Goal: Information Seeking & Learning: Learn about a topic

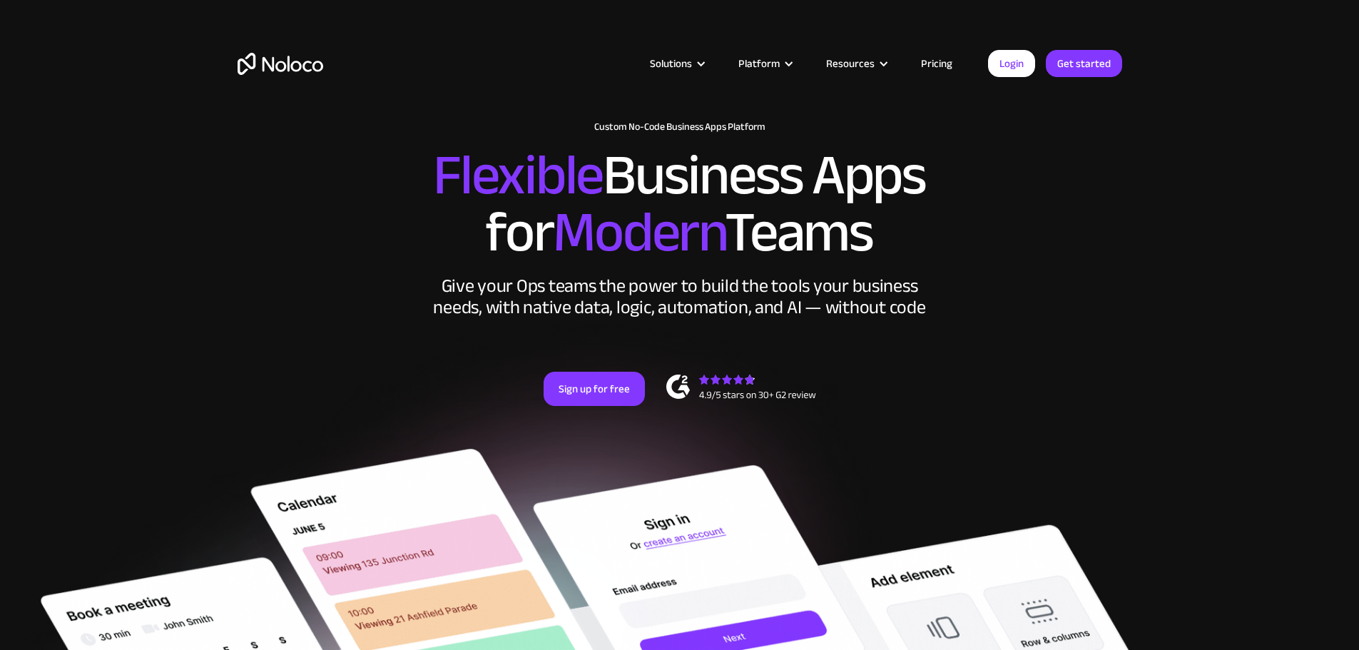
click at [942, 56] on link "Pricing" at bounding box center [936, 63] width 67 height 19
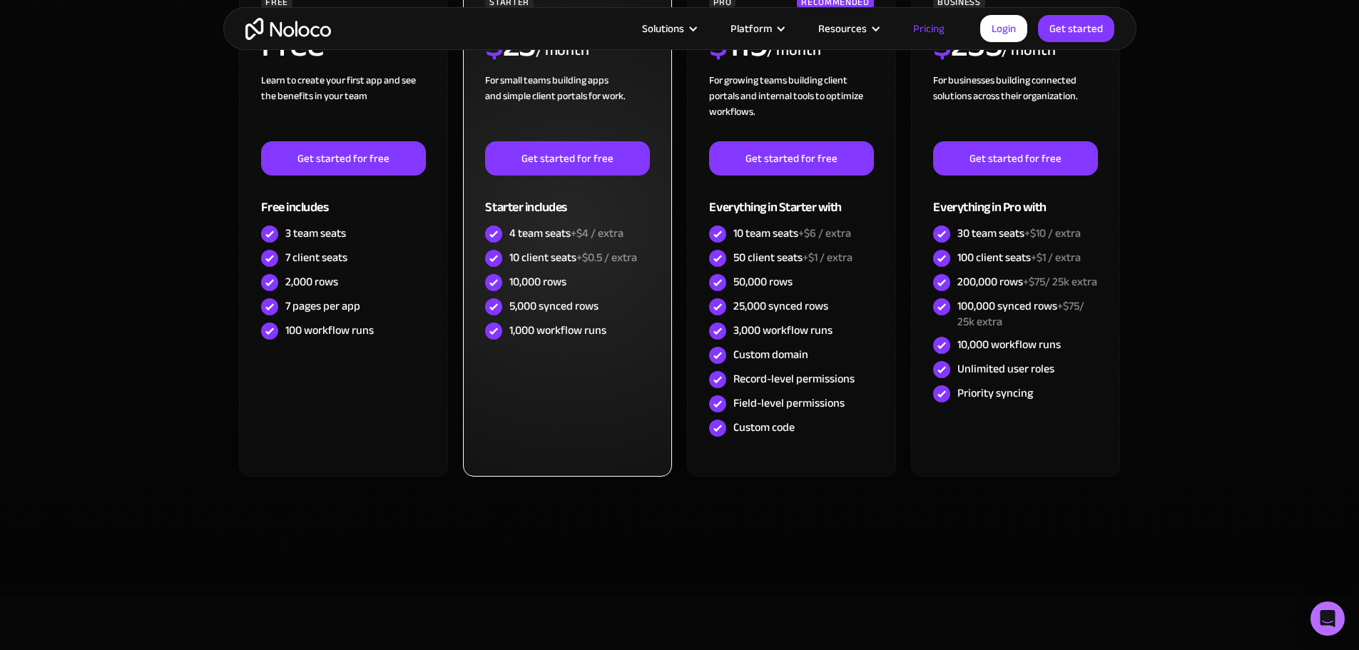
scroll to position [357, 0]
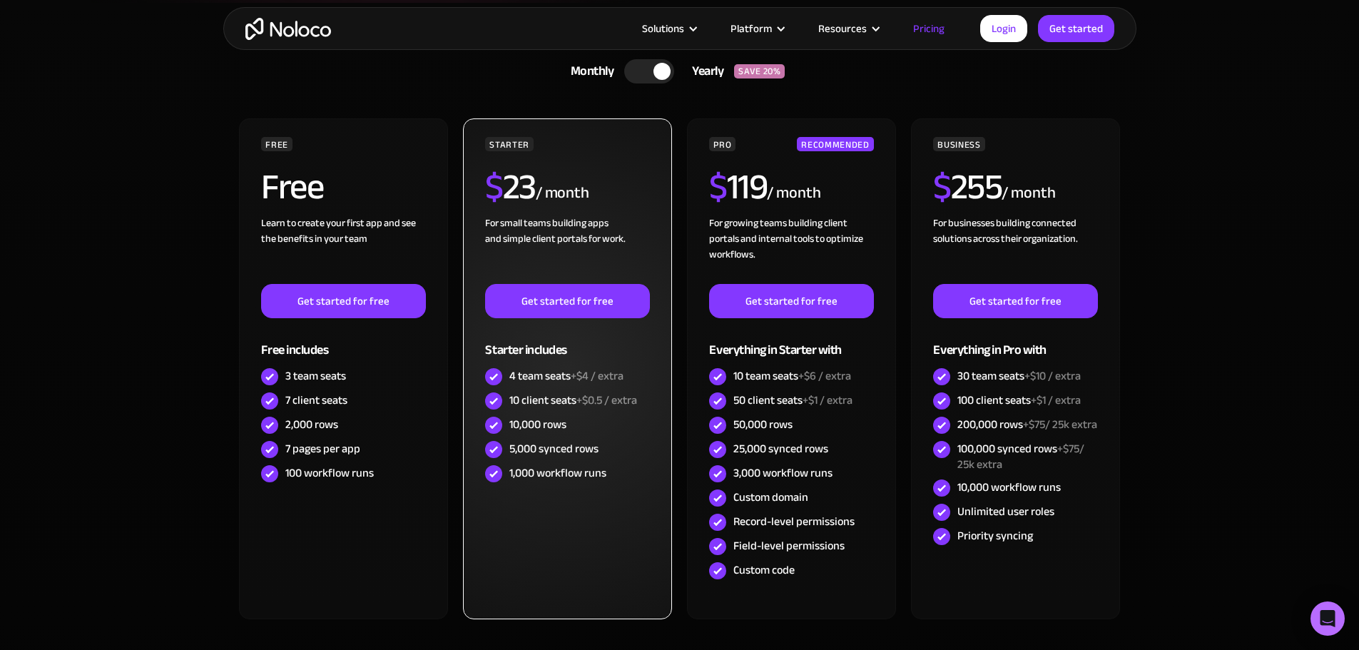
click at [596, 434] on div "10,000 rows" at bounding box center [567, 425] width 164 height 24
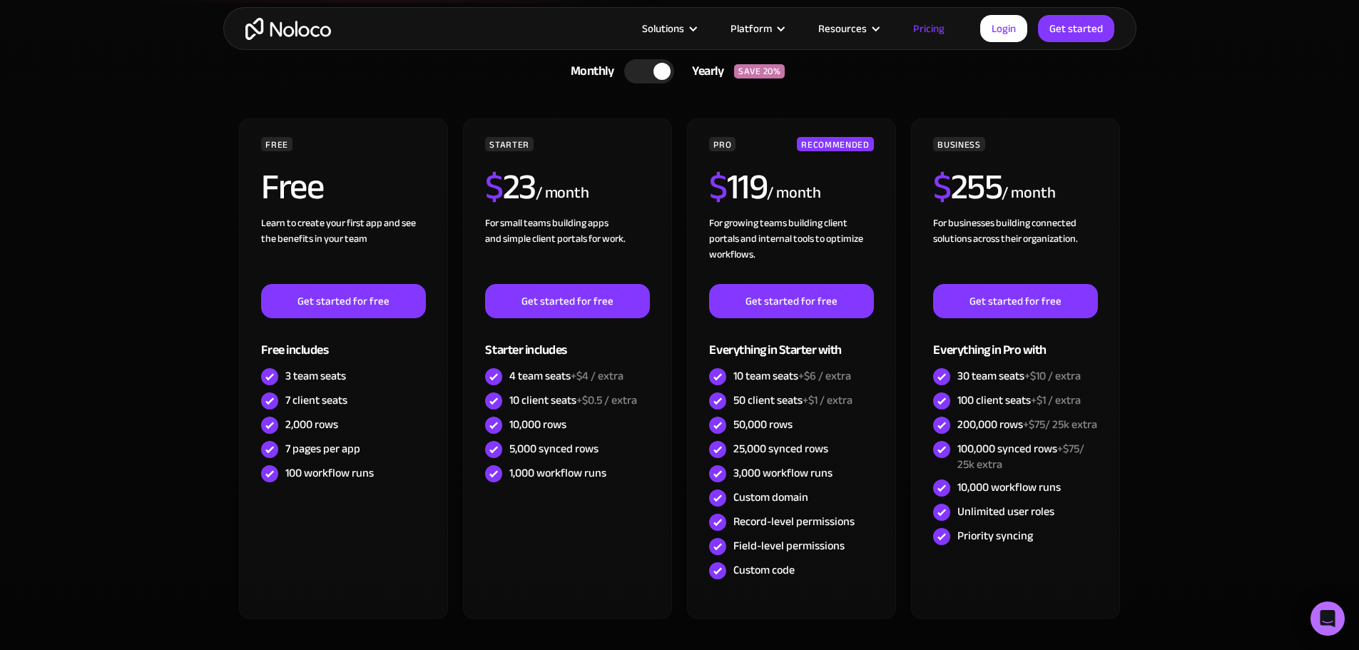
click at [655, 71] on div at bounding box center [661, 71] width 17 height 17
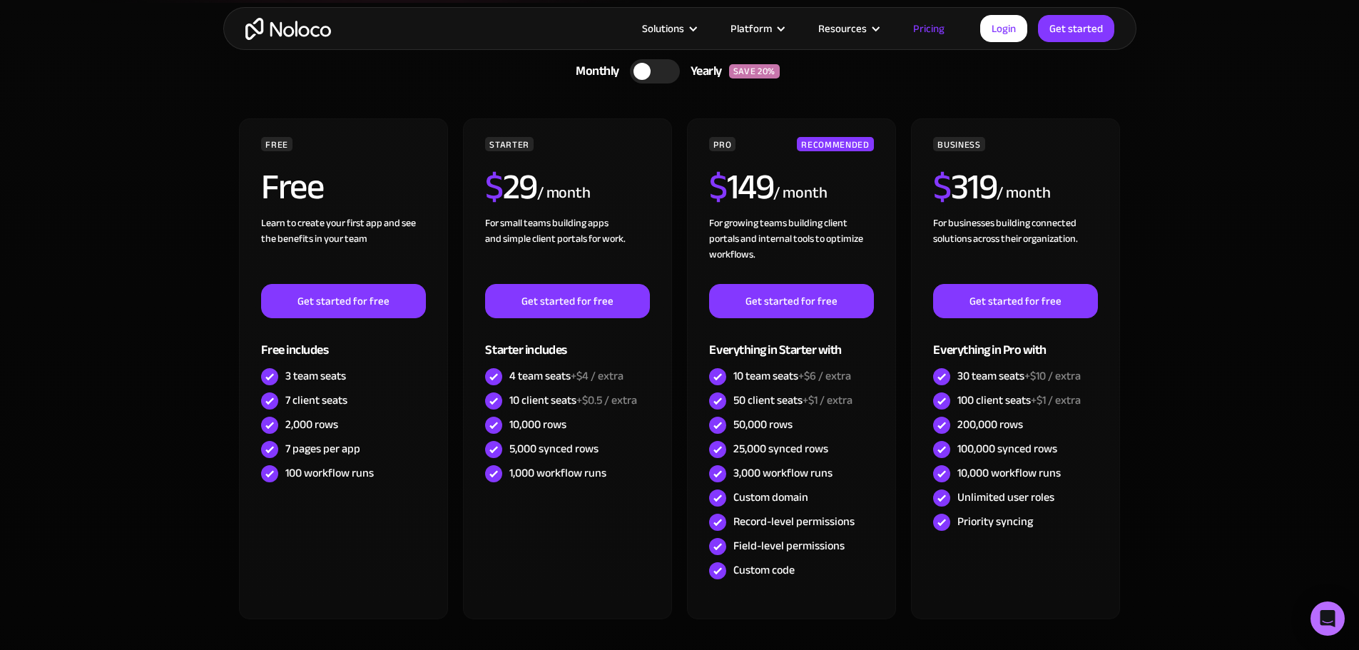
click at [656, 70] on div at bounding box center [655, 71] width 50 height 24
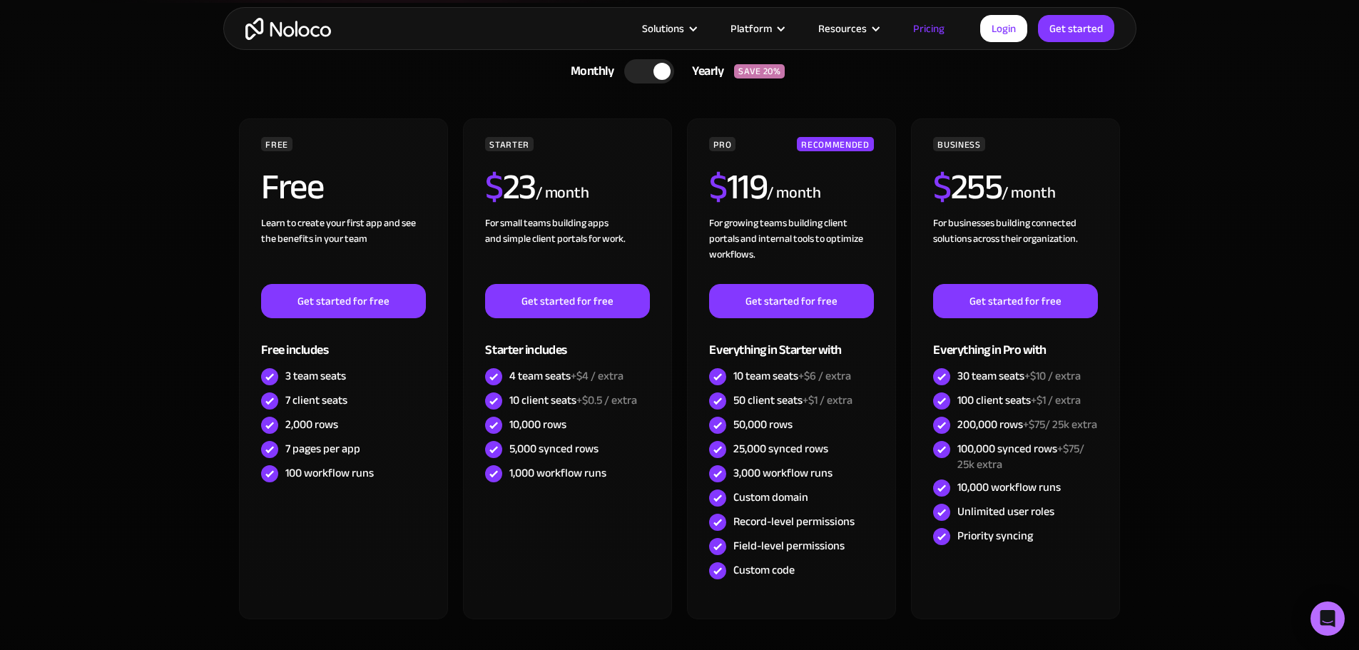
click at [656, 70] on div at bounding box center [661, 71] width 17 height 17
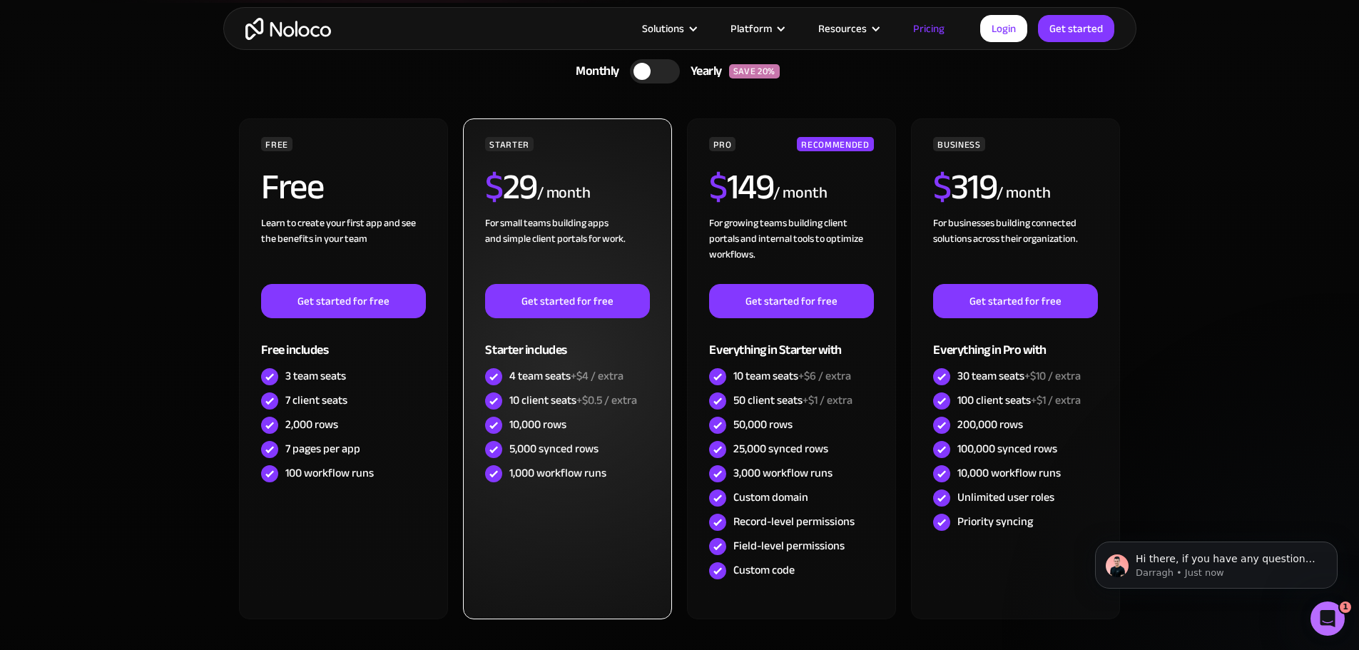
scroll to position [0, 0]
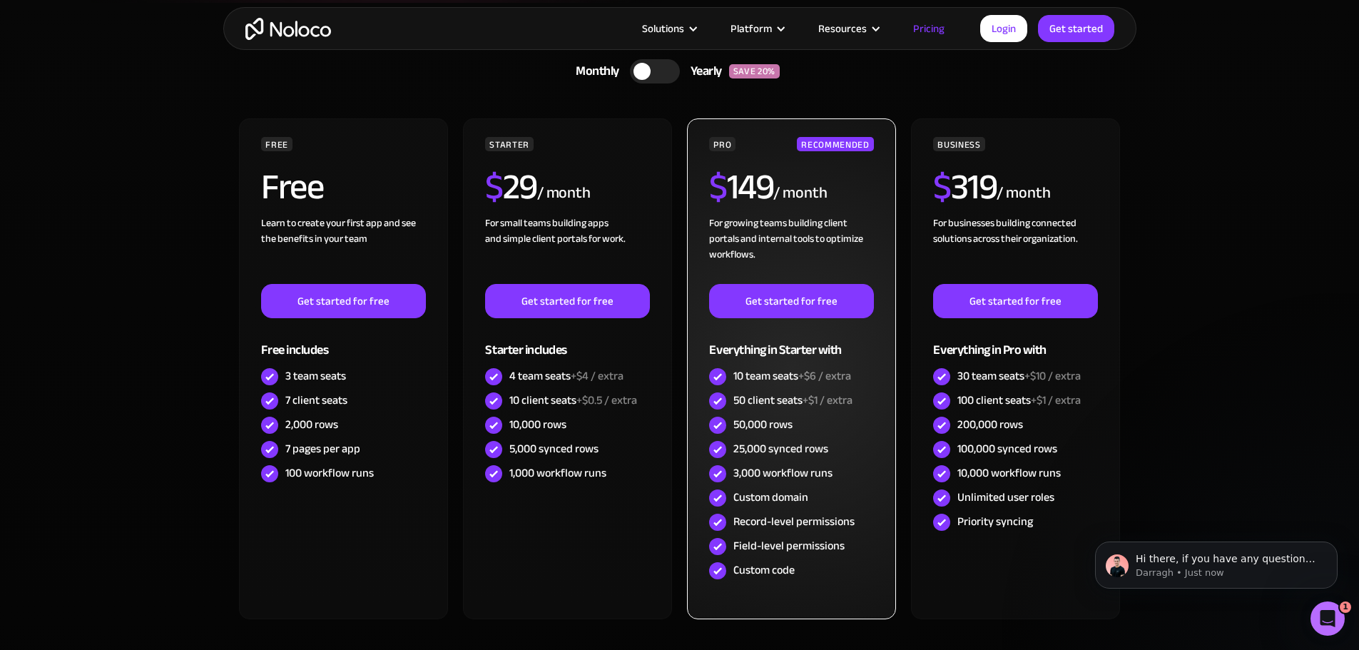
click at [792, 545] on div "Field-level permissions" at bounding box center [788, 546] width 111 height 16
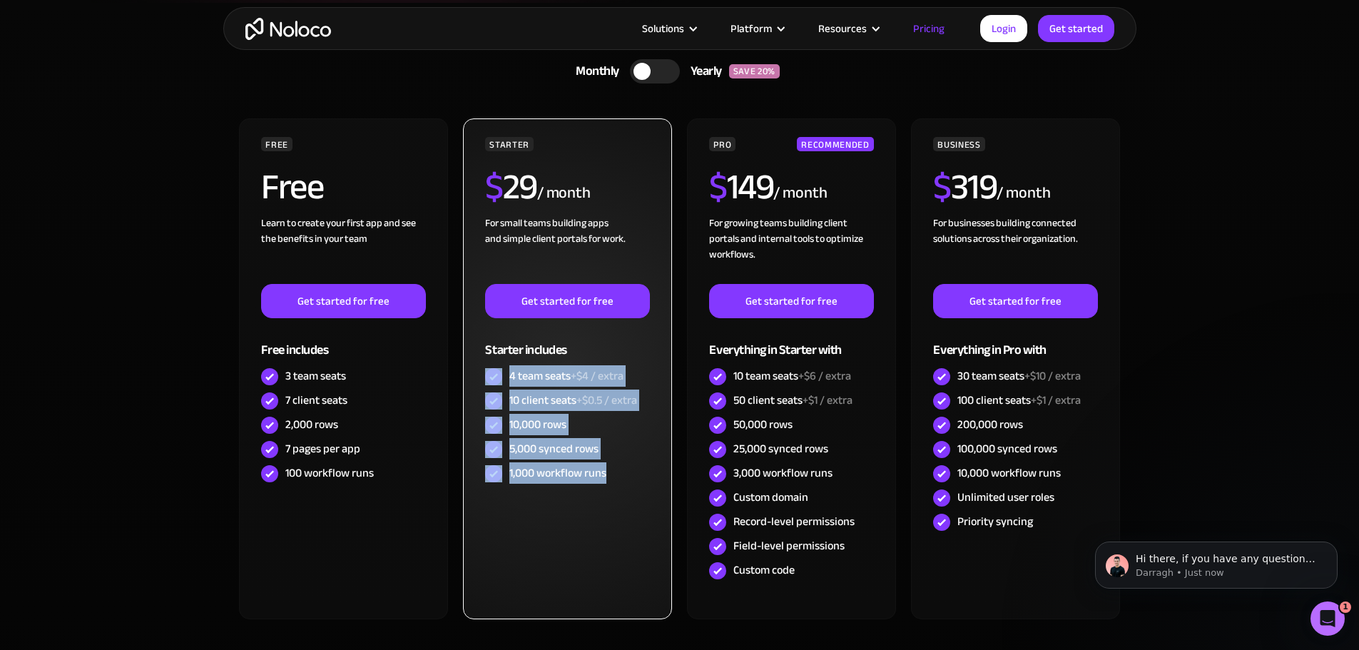
drag, startPoint x: 615, startPoint y: 473, endPoint x: 492, endPoint y: 382, distance: 152.5
click at [492, 382] on div "STARTER $ 29 / month For small teams building apps and simple client portals fo…" at bounding box center [567, 311] width 164 height 349
